Goal: Navigation & Orientation: Find specific page/section

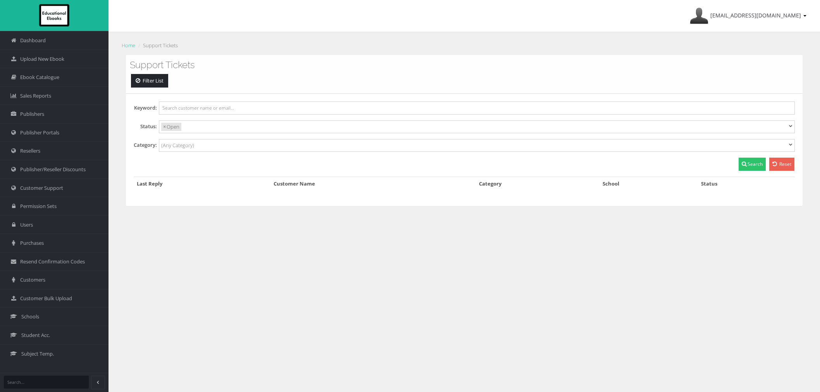
select select
click at [52, 194] on link "Customer Support" at bounding box center [54, 188] width 109 height 19
select select
click at [56, 130] on span "Publisher Portals" at bounding box center [39, 132] width 39 height 7
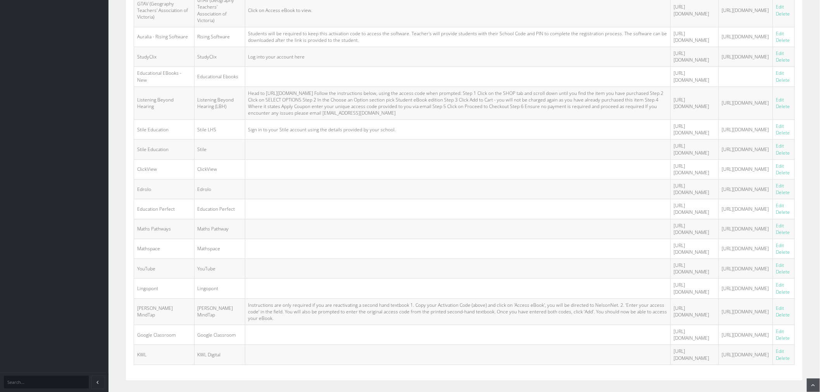
scroll to position [994, 0]
drag, startPoint x: 433, startPoint y: 304, endPoint x: 590, endPoint y: 318, distance: 158.0
click at [671, 318] on td "https://nelsondigital.cengage.com.au/login?loginRedirectUrl=%2F" at bounding box center [695, 311] width 48 height 26
click at [671, 319] on td "https://nelsondigital.cengage.com.au/login?loginRedirectUrl=%2F" at bounding box center [695, 311] width 48 height 26
drag, startPoint x: 269, startPoint y: 318, endPoint x: 217, endPoint y: 282, distance: 63.1
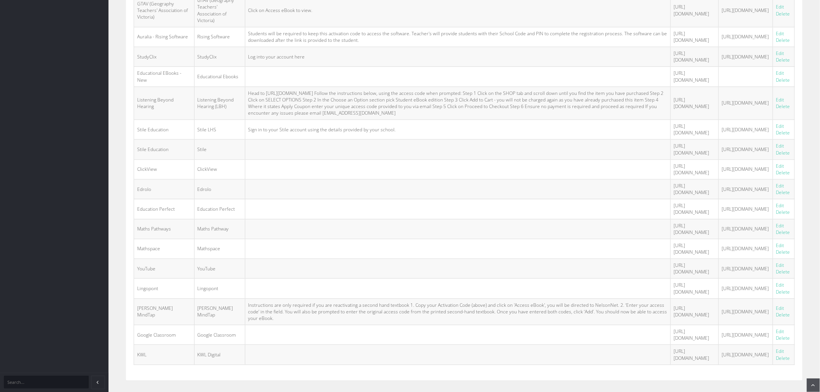
click at [364, 316] on td "Instructions are only required if you are reactivating a second hand textbook 1…" at bounding box center [458, 311] width 426 height 26
click at [414, 317] on td "Instructions are only required if you are reactivating a second hand textbook 1…" at bounding box center [458, 311] width 426 height 26
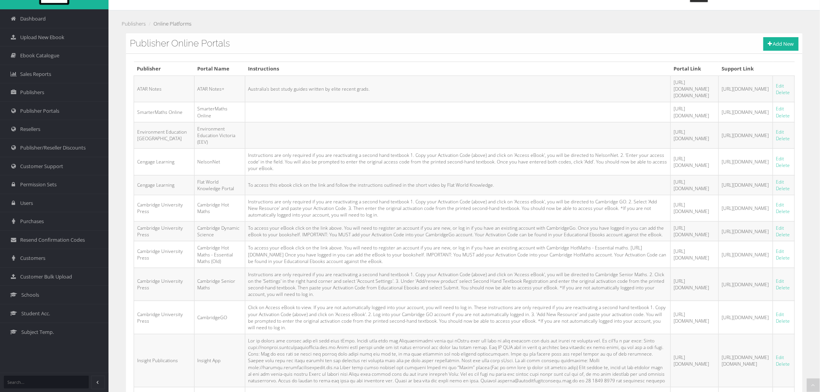
scroll to position [0, 0]
